Goal: Information Seeking & Learning: Learn about a topic

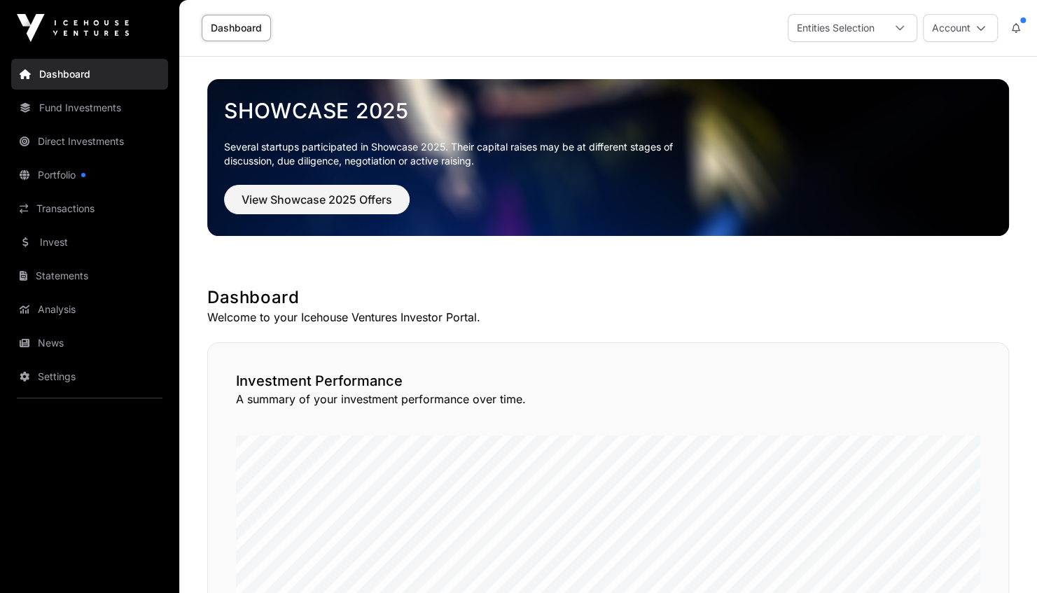
click at [59, 172] on link "Portfolio" at bounding box center [89, 175] width 157 height 31
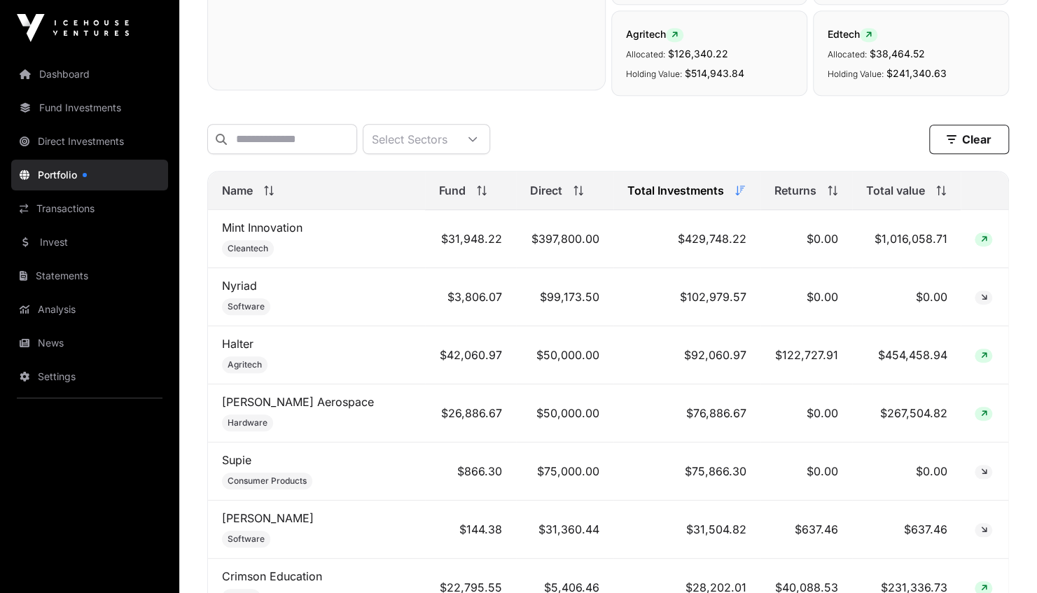
scroll to position [462, 0]
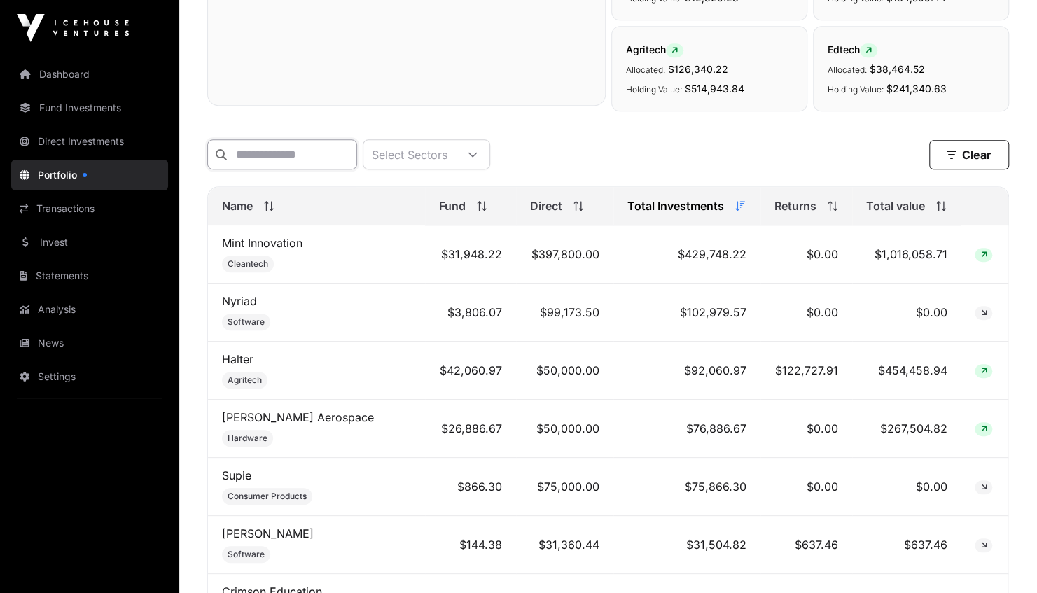
click at [275, 158] on input "text" at bounding box center [282, 154] width 150 height 30
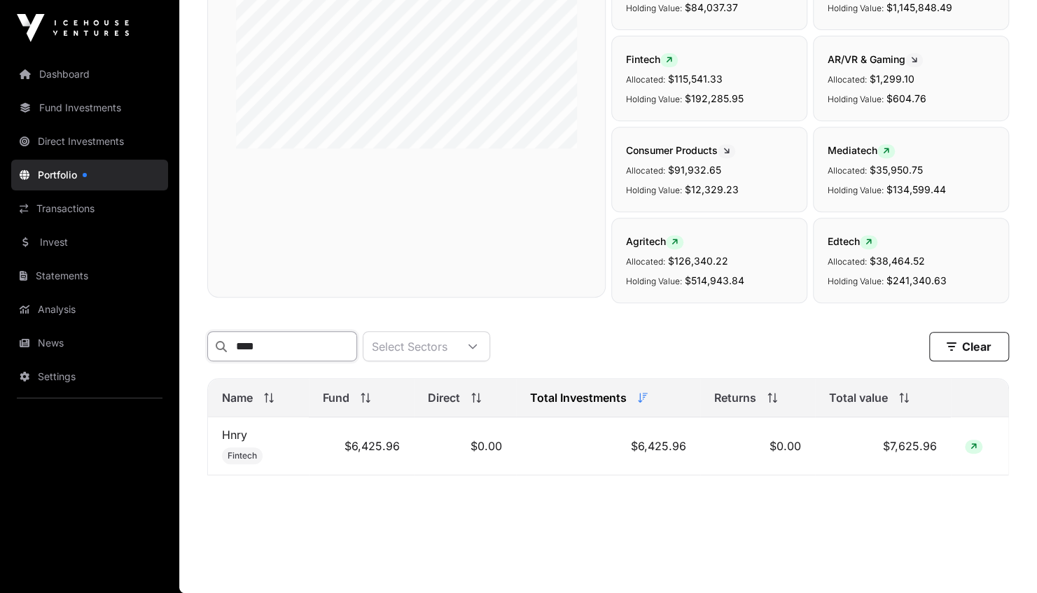
scroll to position [276, 0]
type input "****"
click at [231, 441] on link "Hnry" at bounding box center [234, 435] width 25 height 14
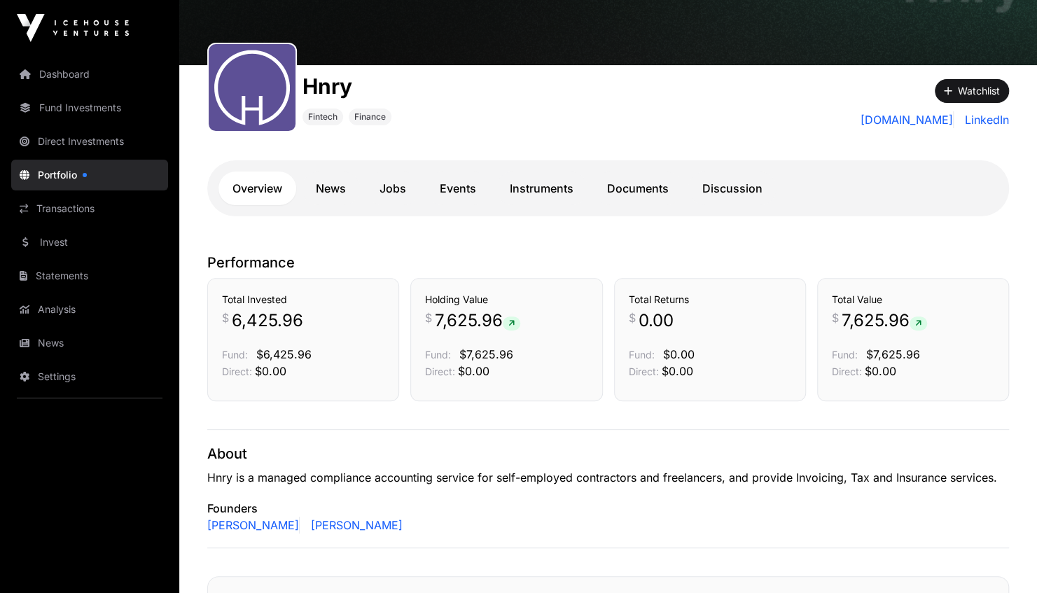
scroll to position [125, 0]
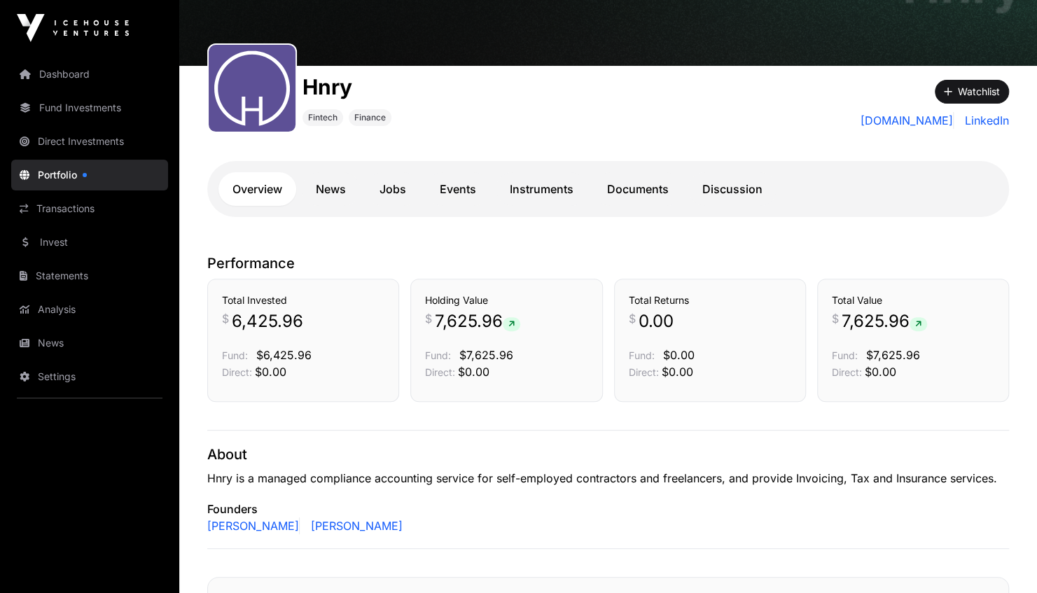
click at [339, 186] on link "News" at bounding box center [331, 189] width 58 height 34
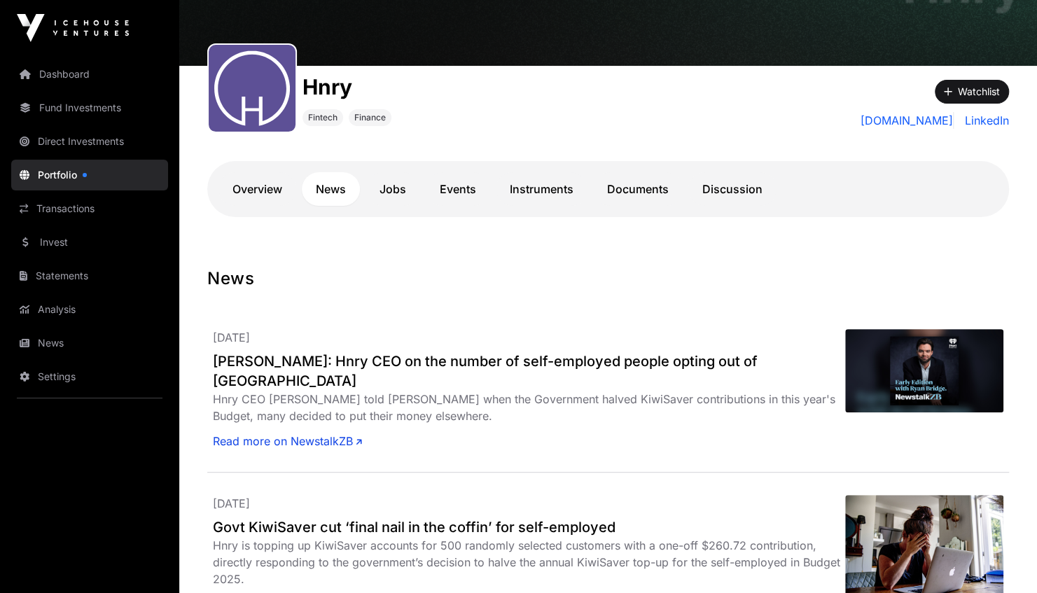
click at [461, 188] on link "Events" at bounding box center [458, 189] width 64 height 34
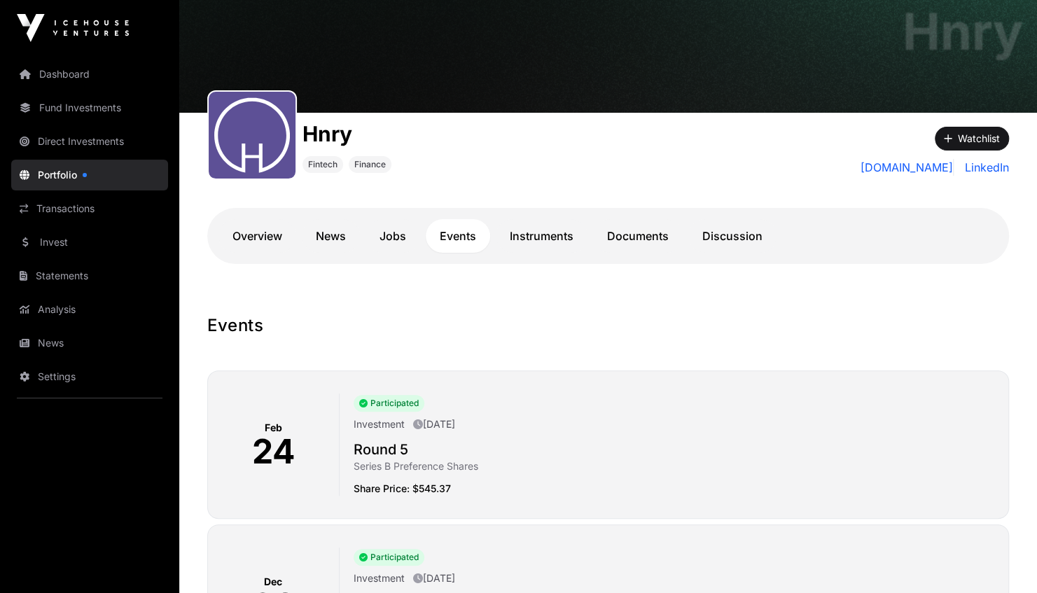
scroll to position [91, 0]
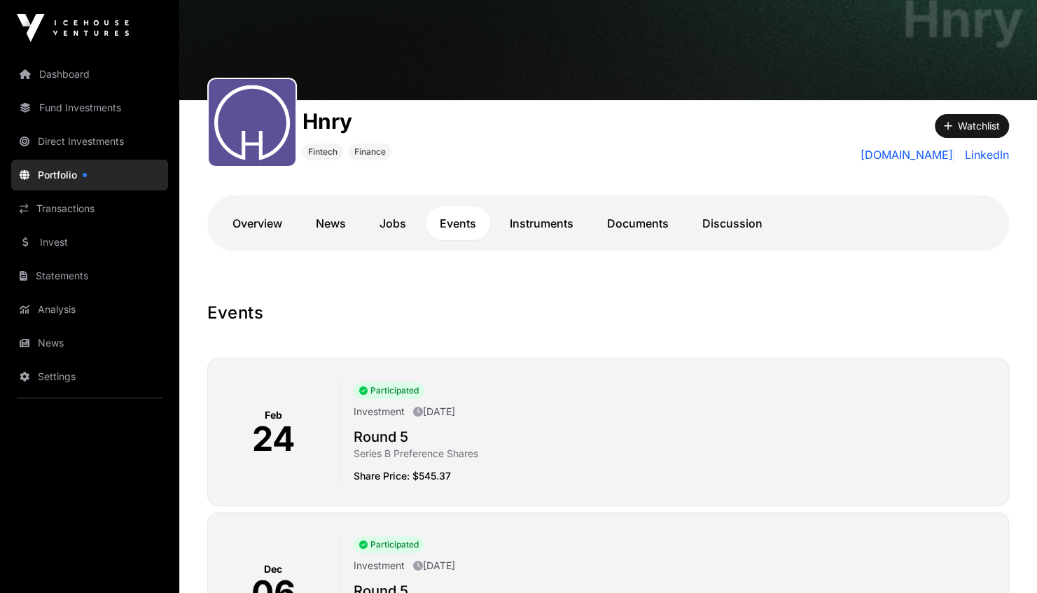
click at [548, 219] on link "Instruments" at bounding box center [542, 224] width 92 height 34
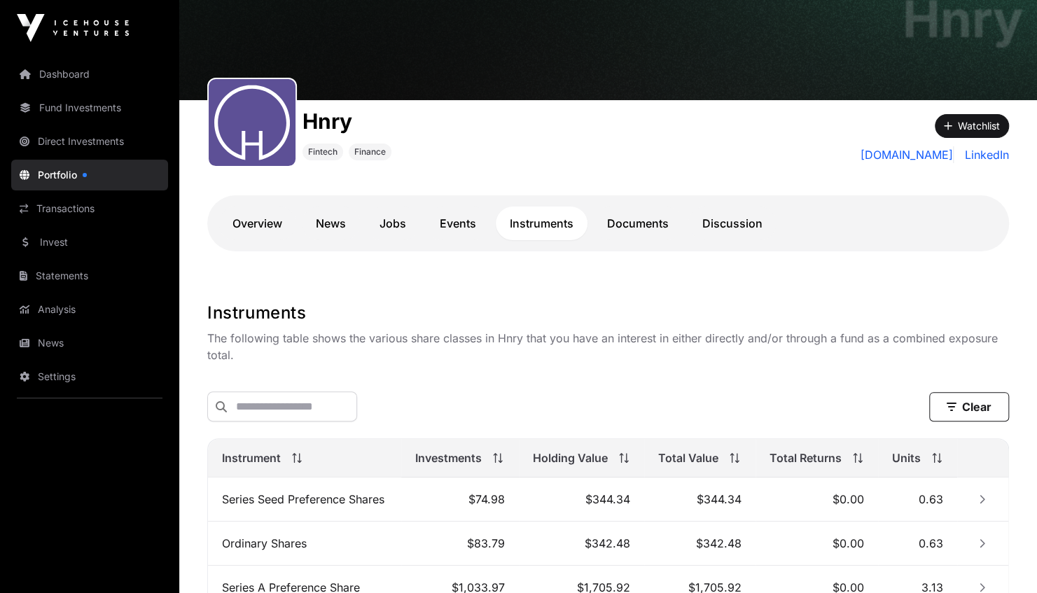
click at [107, 240] on link "Invest" at bounding box center [89, 242] width 157 height 31
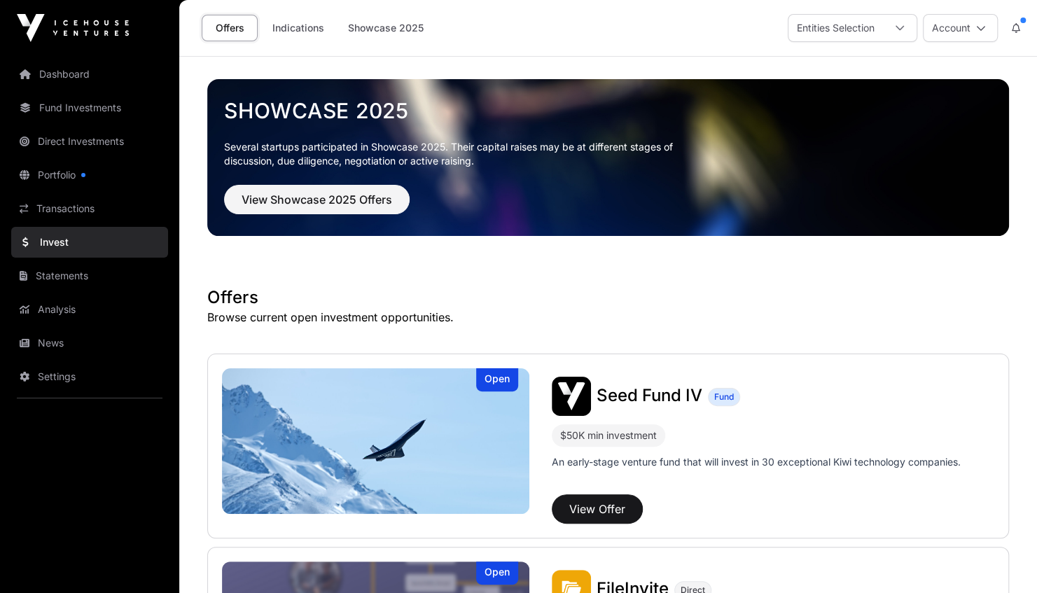
click at [305, 26] on link "Indications" at bounding box center [298, 28] width 70 height 27
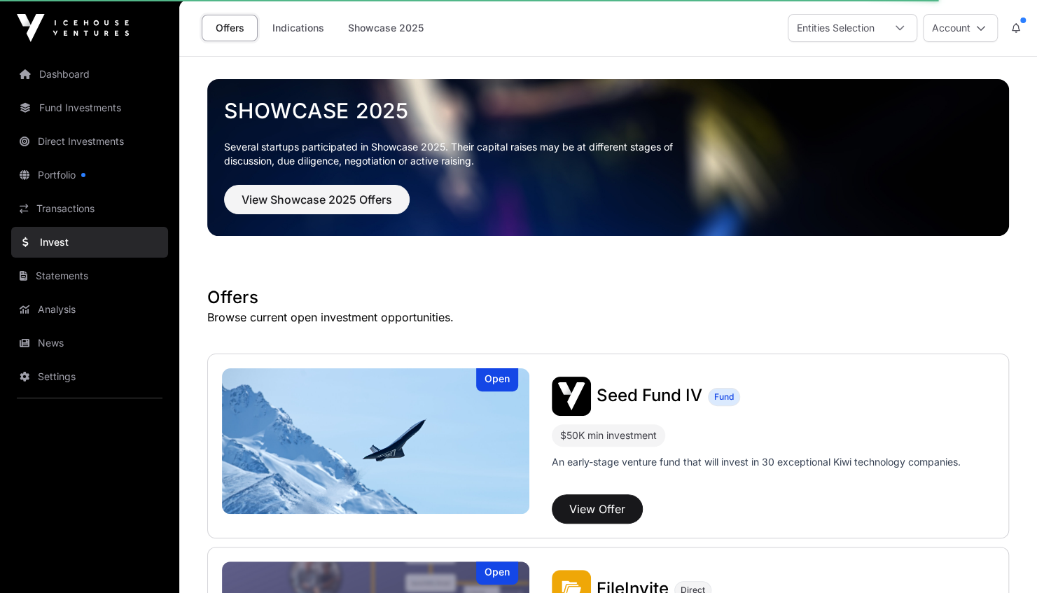
click at [305, 26] on link "Indications" at bounding box center [298, 28] width 70 height 27
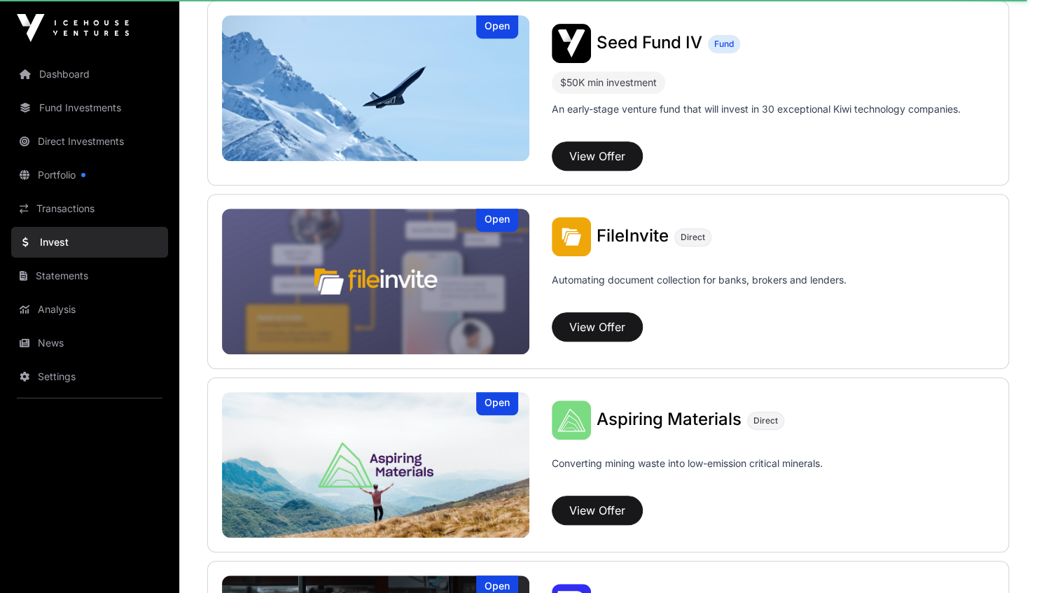
scroll to position [357, 0]
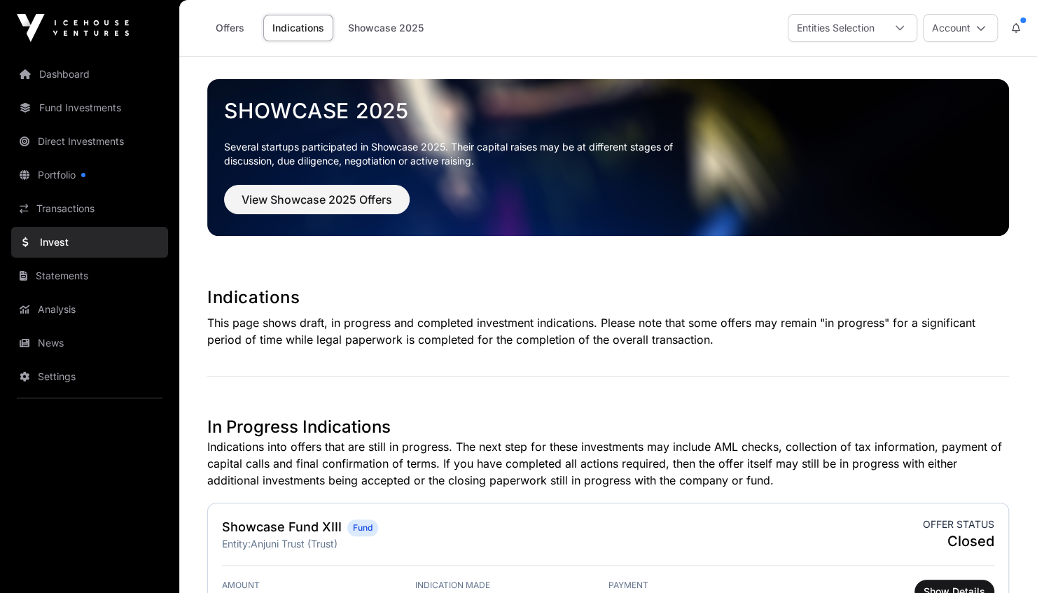
click at [228, 28] on link "Offers" at bounding box center [230, 28] width 56 height 27
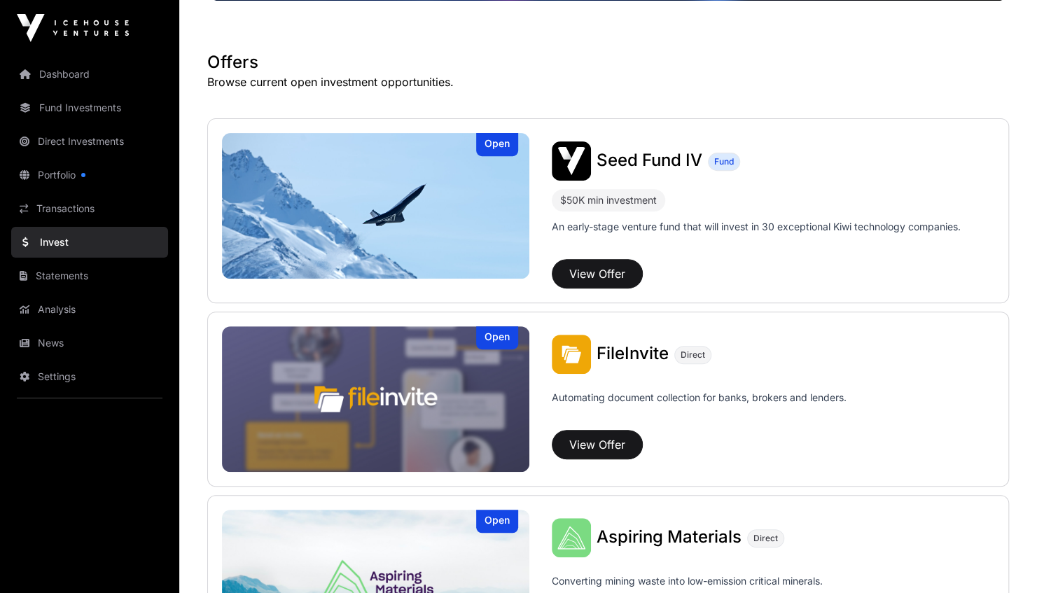
scroll to position [235, 0]
